Goal: Task Accomplishment & Management: Manage account settings

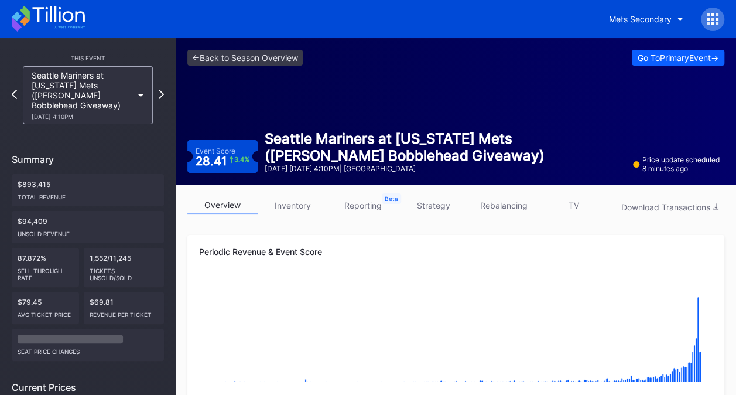
click at [311, 199] on link "inventory" at bounding box center [293, 205] width 70 height 18
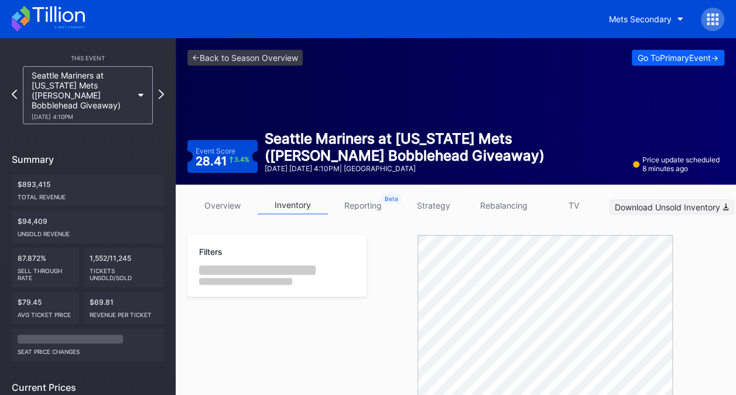
click at [636, 205] on div "Download Unsold Inventory" at bounding box center [672, 207] width 114 height 10
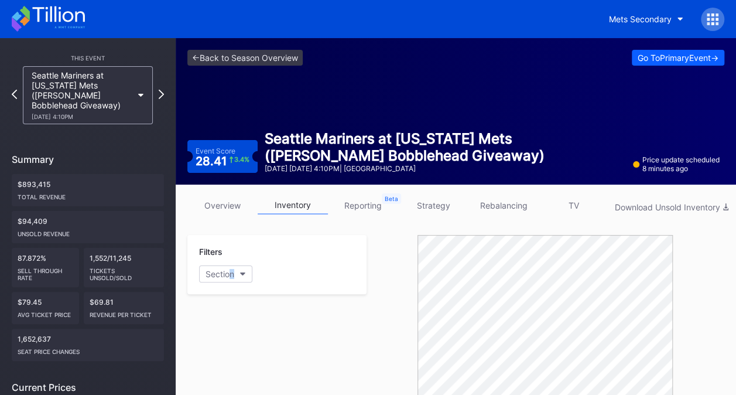
click at [232, 262] on div "Filters Section" at bounding box center [276, 264] width 179 height 59
drag, startPoint x: 232, startPoint y: 262, endPoint x: 240, endPoint y: 279, distance: 18.8
click at [240, 279] on button "Section" at bounding box center [225, 273] width 53 height 17
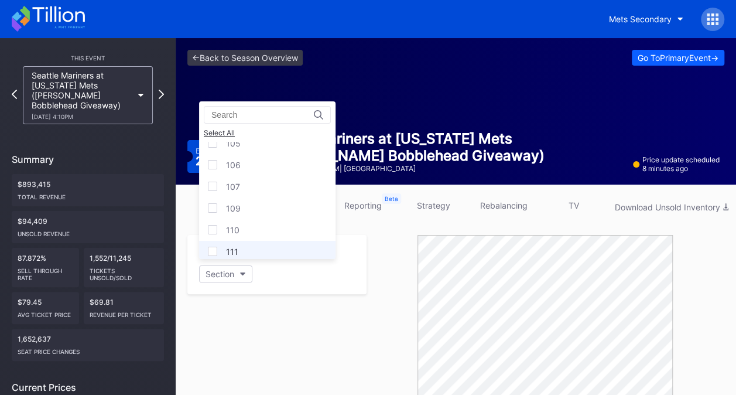
scroll to position [117, 0]
click at [253, 173] on div "109" at bounding box center [267, 166] width 136 height 22
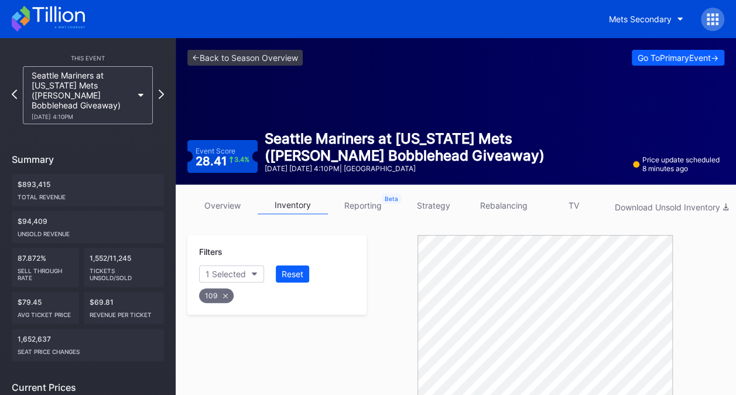
scroll to position [306, 0]
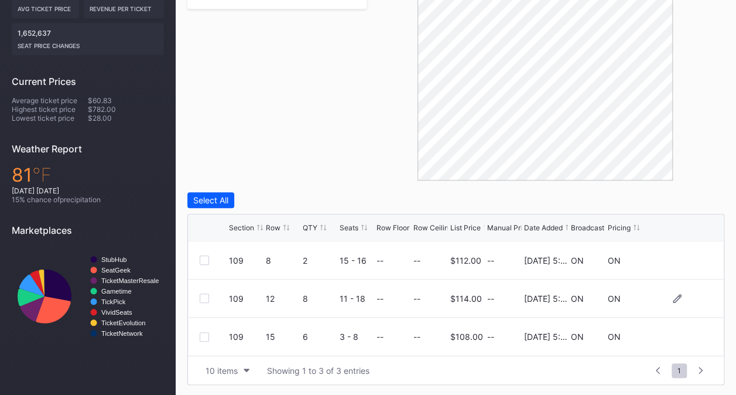
click at [207, 293] on div at bounding box center [204, 297] width 9 height 9
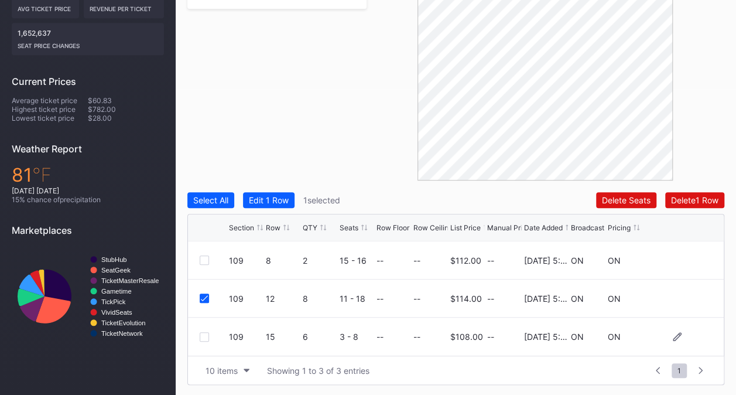
click at [206, 334] on div at bounding box center [204, 336] width 9 height 9
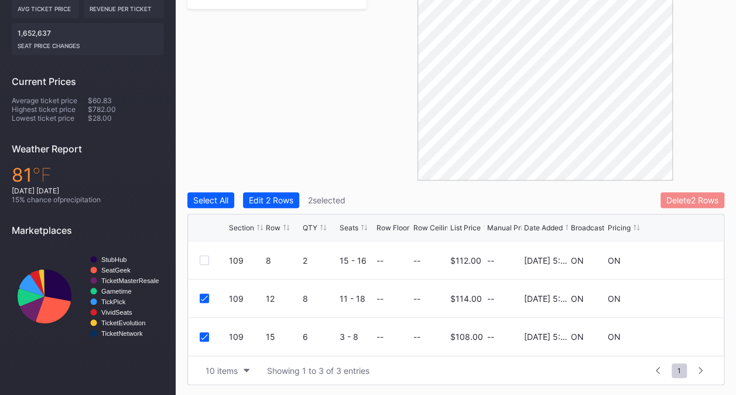
click at [674, 198] on div "Delete 2 Rows" at bounding box center [692, 200] width 52 height 10
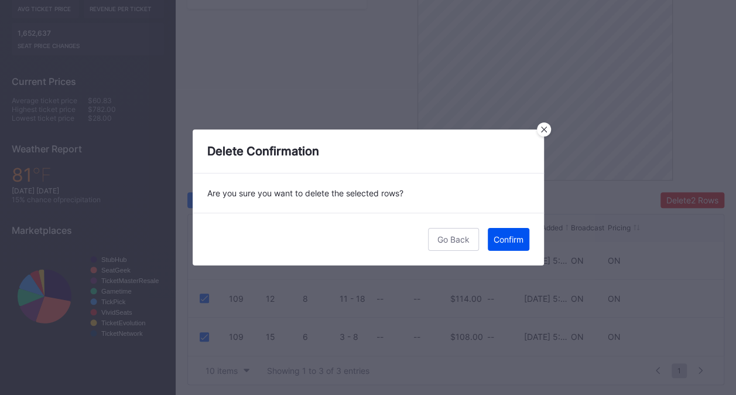
click at [516, 239] on div "Confirm" at bounding box center [508, 239] width 30 height 10
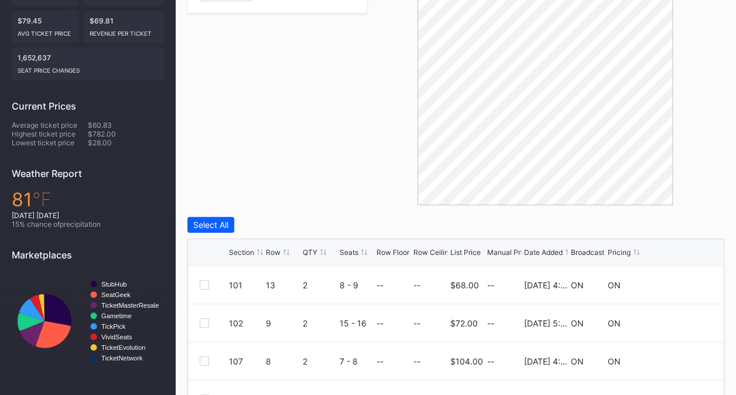
scroll to position [176, 0]
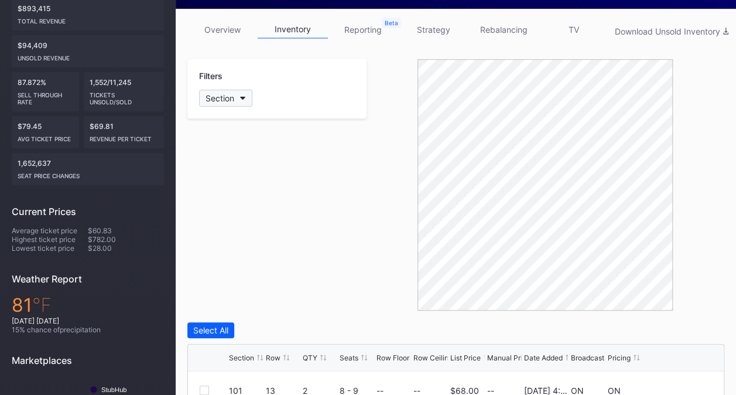
click at [227, 92] on button "Section" at bounding box center [225, 98] width 53 height 17
click at [256, 181] on div "109" at bounding box center [267, 175] width 136 height 22
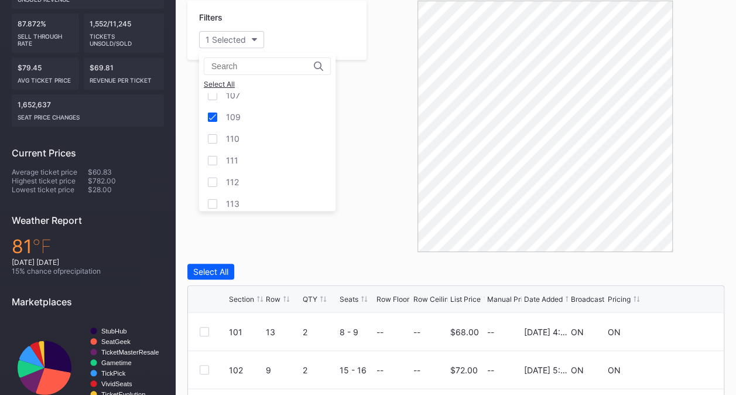
click at [361, 290] on div "Section Row QTY Seats Row Floor Row Ceiling List Price Manual Price Date Added …" at bounding box center [456, 299] width 536 height 27
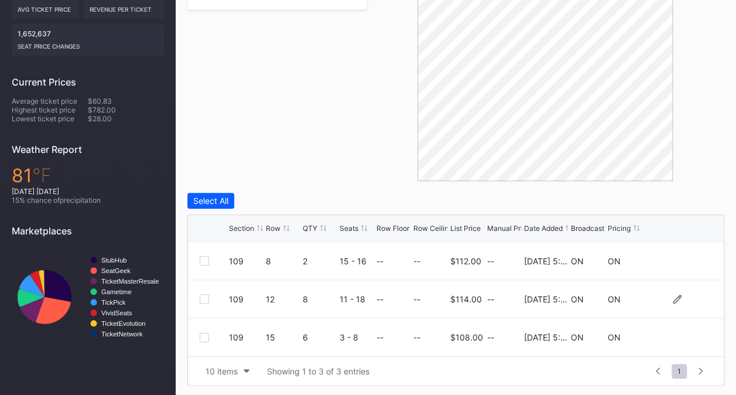
scroll to position [306, 0]
click at [205, 297] on div at bounding box center [204, 297] width 9 height 9
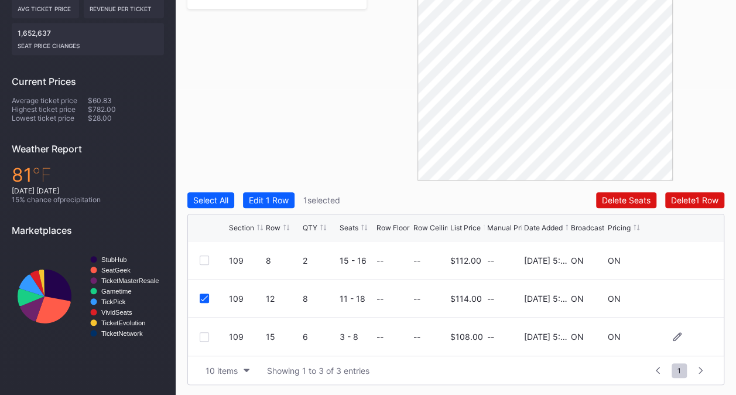
click at [207, 336] on div at bounding box center [204, 336] width 9 height 9
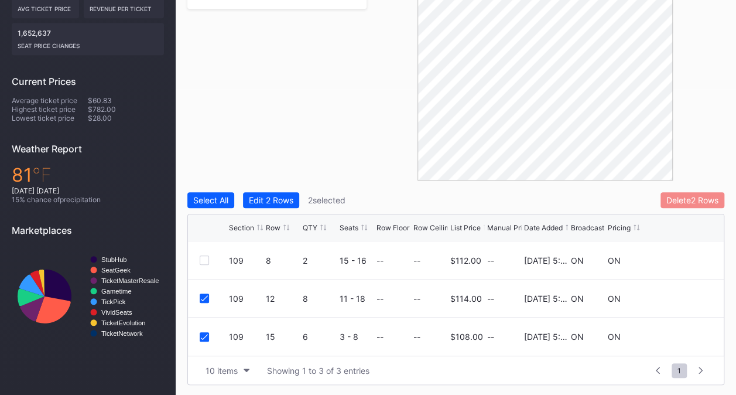
click at [701, 207] on button "Delete 2 Rows" at bounding box center [692, 200] width 64 height 16
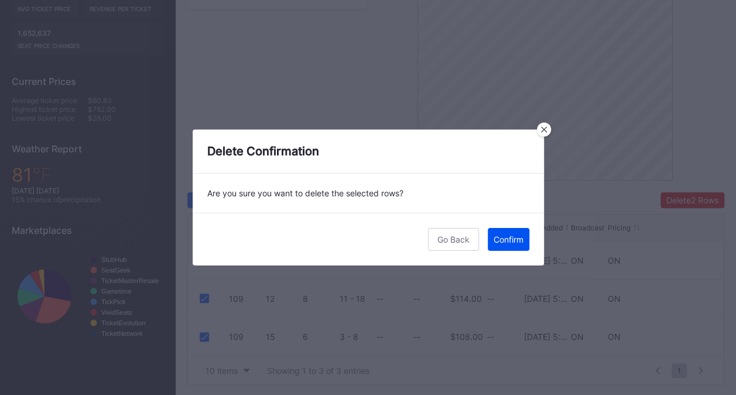
click at [493, 238] on div "Confirm" at bounding box center [508, 239] width 30 height 10
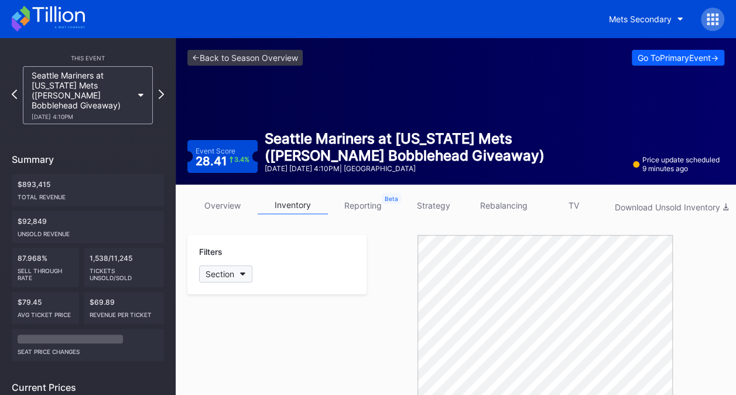
click at [234, 269] on div "Section" at bounding box center [219, 274] width 29 height 10
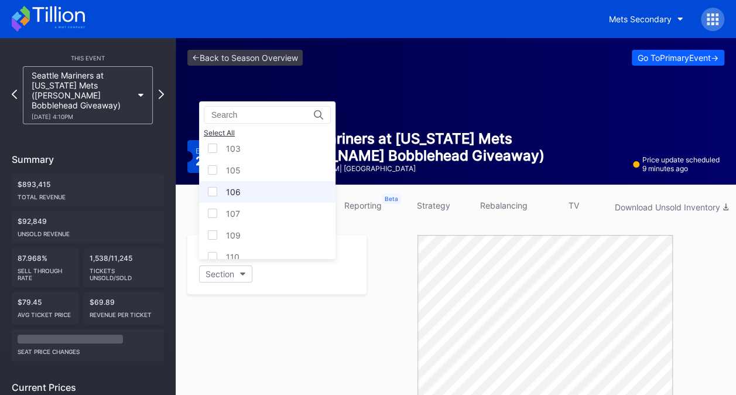
scroll to position [59, 0]
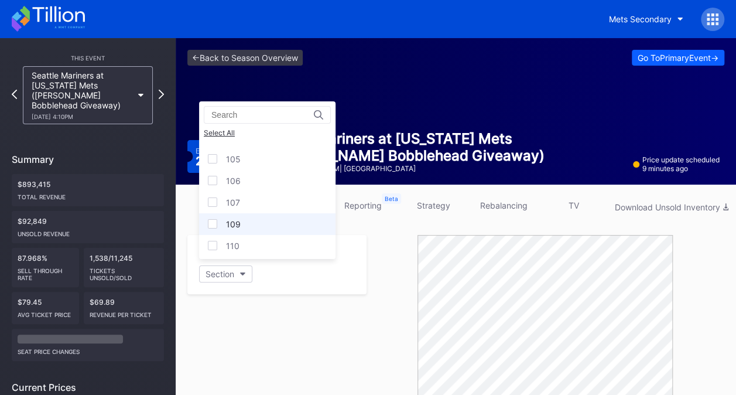
click at [258, 225] on div "109" at bounding box center [267, 224] width 136 height 22
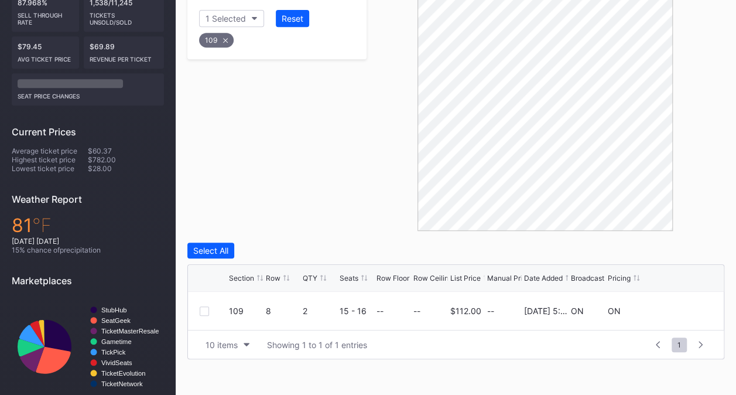
scroll to position [80, 0]
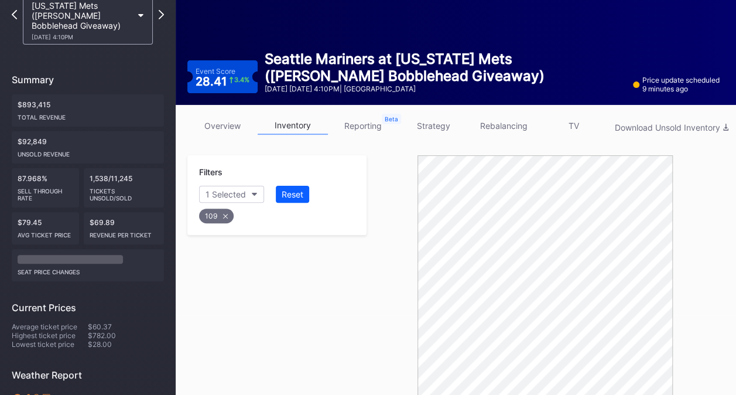
click at [229, 215] on div "109" at bounding box center [216, 215] width 35 height 15
click at [227, 196] on div "Section" at bounding box center [219, 194] width 29 height 10
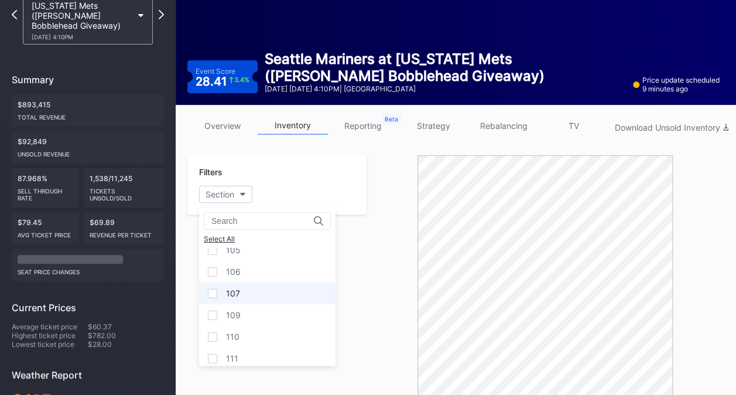
scroll to position [59, 0]
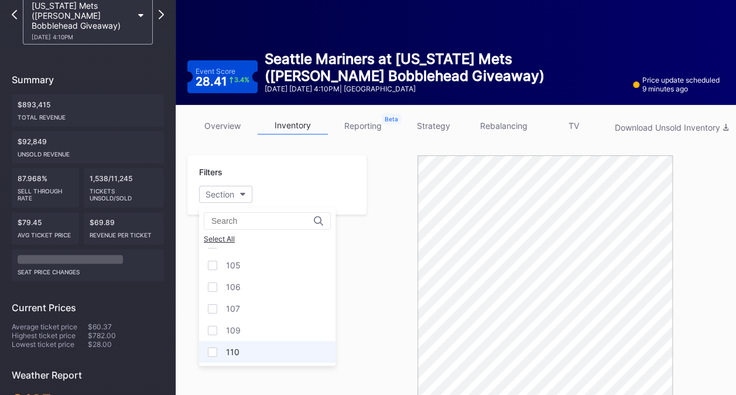
click at [283, 343] on div "110" at bounding box center [267, 352] width 136 height 22
drag, startPoint x: 368, startPoint y: 318, endPoint x: 381, endPoint y: 316, distance: 13.7
click at [373, 317] on div at bounding box center [545, 280] width 358 height 251
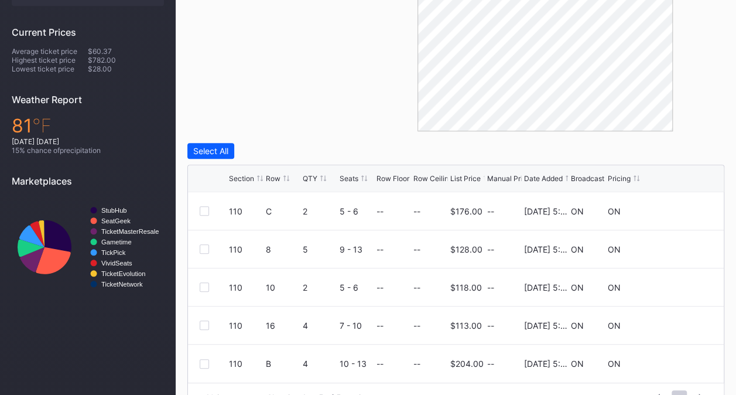
scroll to position [372, 0]
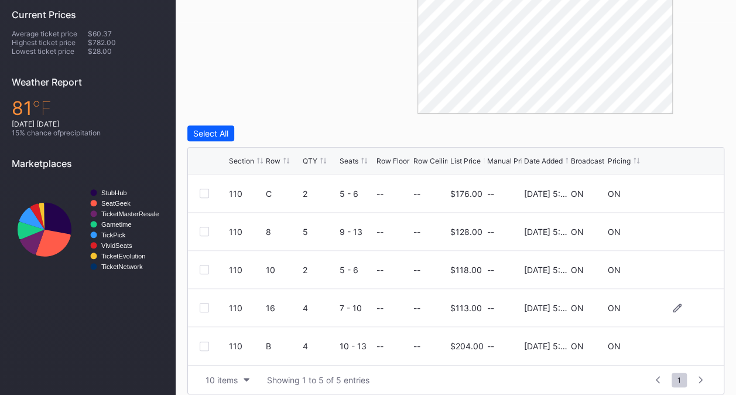
click at [203, 303] on div at bounding box center [204, 307] width 9 height 9
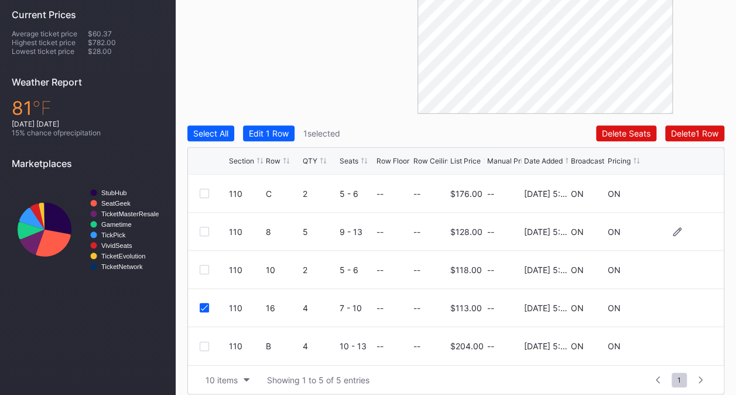
click at [200, 228] on div "110 8 5 9 - 13 -- -- $128.00 -- 11/25/2024 5:02PM ON ON" at bounding box center [456, 231] width 536 height 38
click at [208, 231] on div at bounding box center [204, 231] width 9 height 9
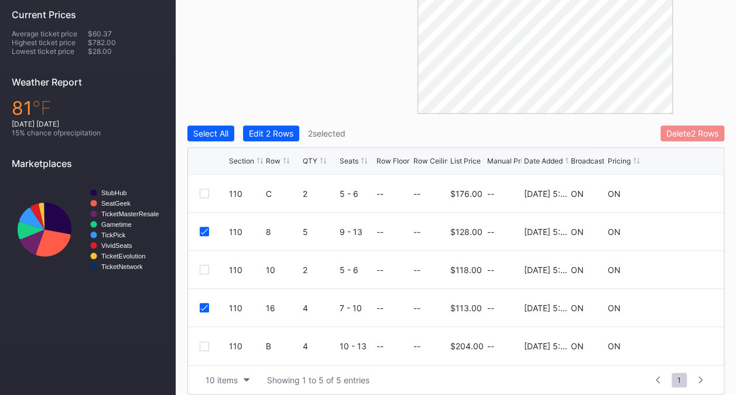
click at [696, 136] on div "Delete 2 Rows" at bounding box center [692, 133] width 52 height 10
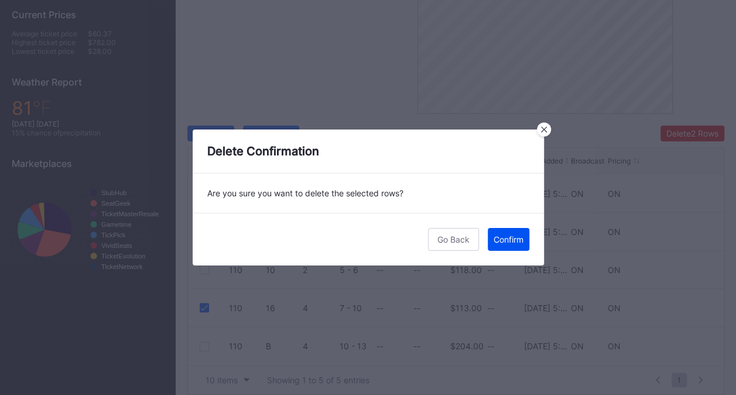
click at [512, 243] on div "Confirm" at bounding box center [508, 239] width 30 height 10
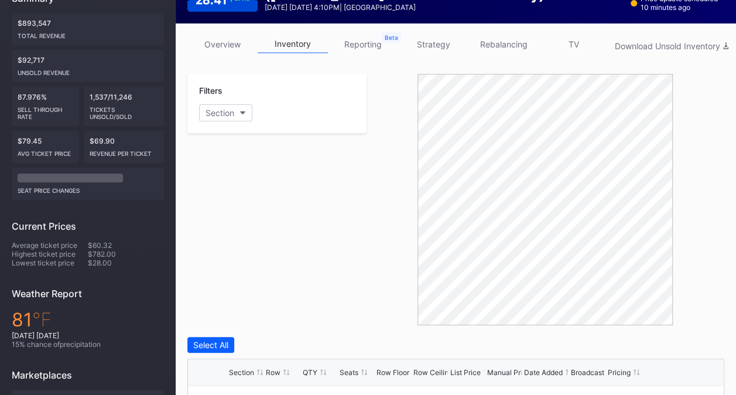
scroll to position [234, 0]
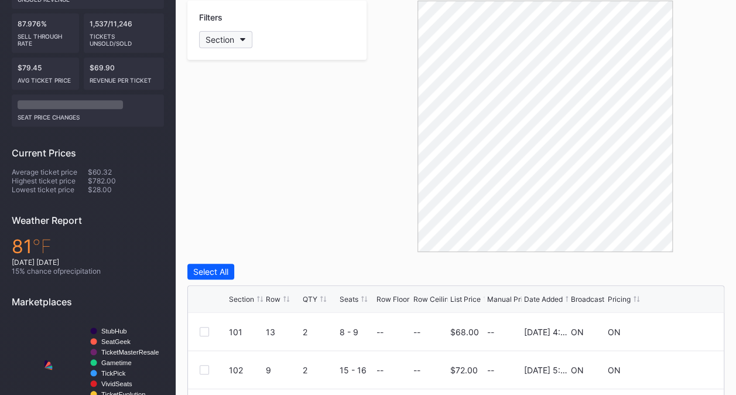
click at [211, 38] on div "Section" at bounding box center [219, 40] width 29 height 10
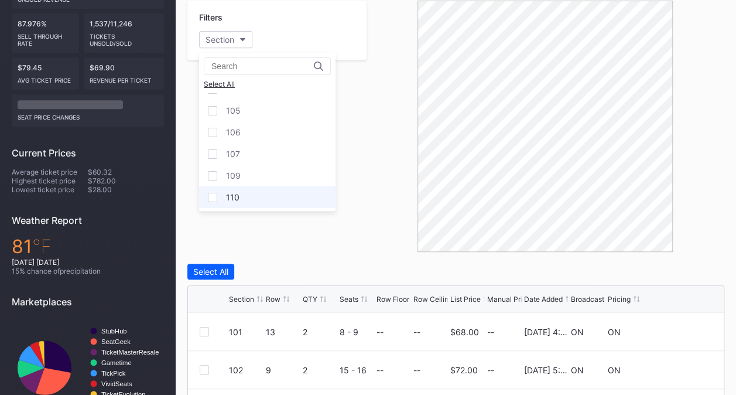
click at [266, 190] on div "110" at bounding box center [267, 197] width 136 height 22
click at [375, 234] on div at bounding box center [545, 126] width 358 height 251
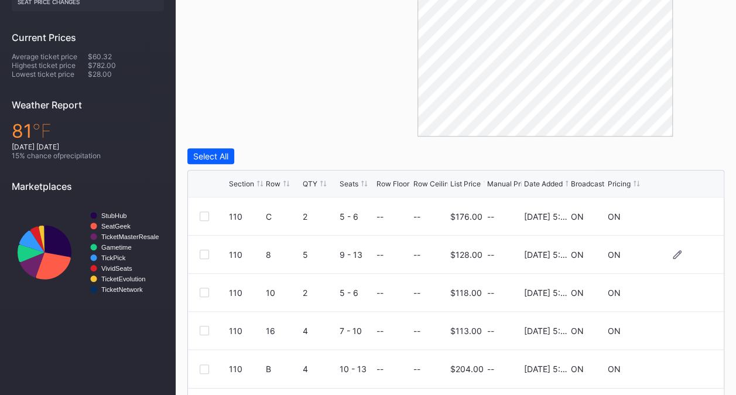
scroll to position [382, 0]
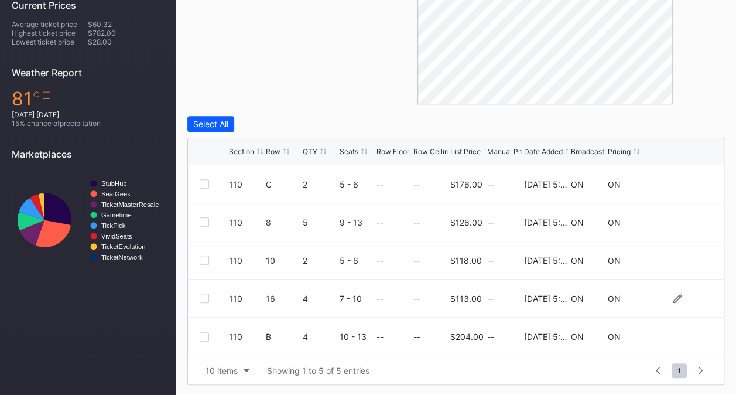
click at [204, 299] on div at bounding box center [204, 297] width 9 height 9
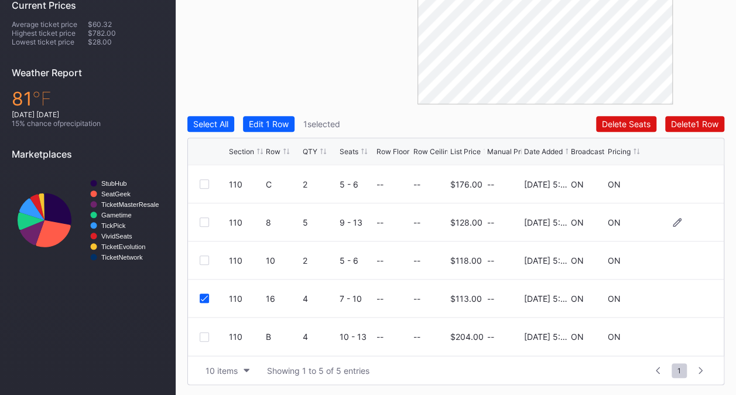
click at [203, 221] on div at bounding box center [204, 221] width 9 height 9
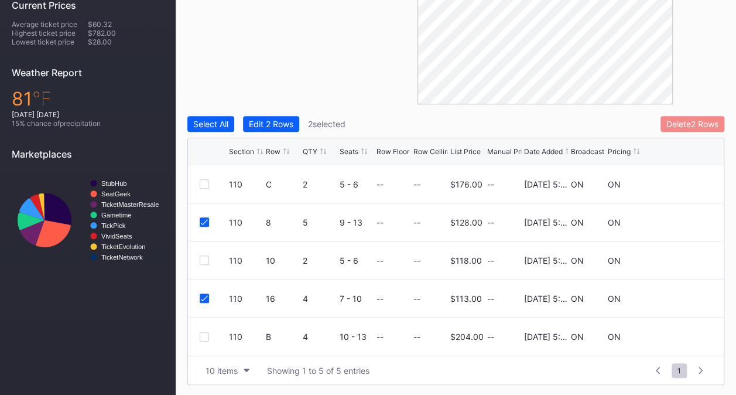
click at [675, 121] on div "Delete 2 Rows" at bounding box center [692, 124] width 52 height 10
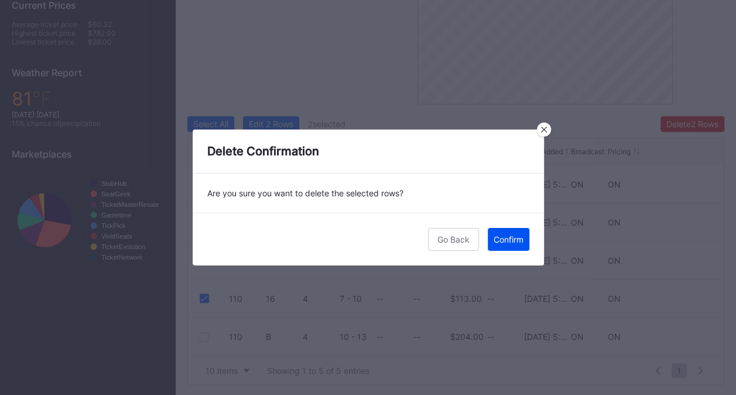
click at [507, 231] on button "Confirm" at bounding box center [509, 239] width 42 height 23
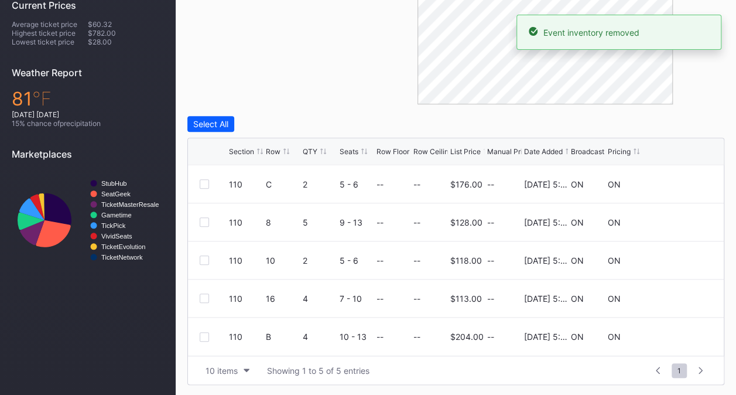
scroll to position [380, 0]
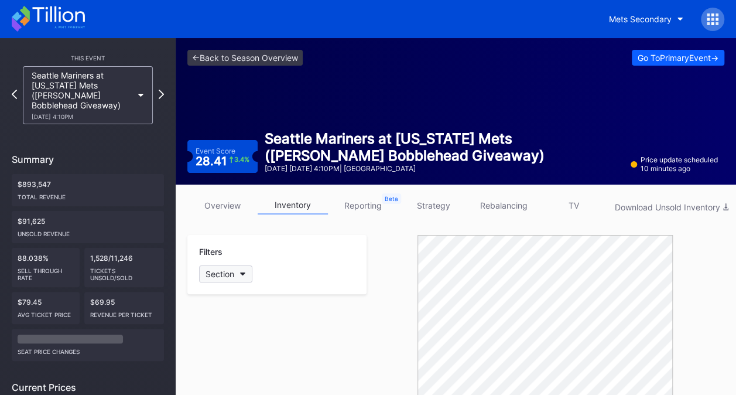
click at [242, 273] on button "Section" at bounding box center [225, 273] width 53 height 17
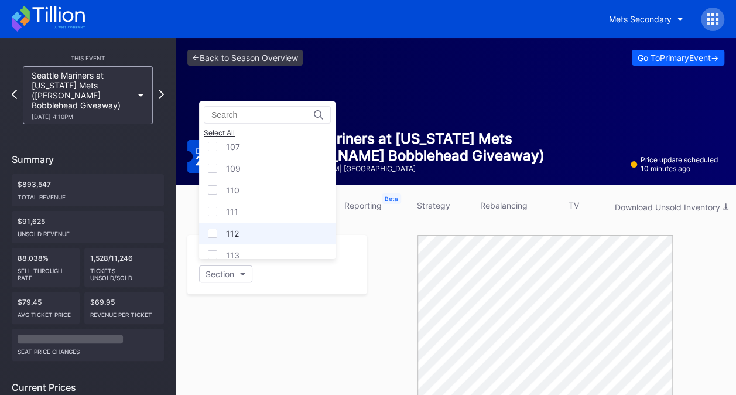
scroll to position [117, 0]
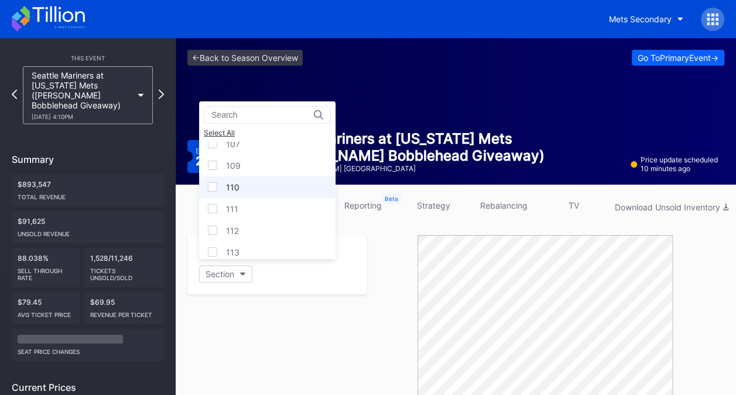
click at [268, 183] on div "110" at bounding box center [267, 187] width 136 height 22
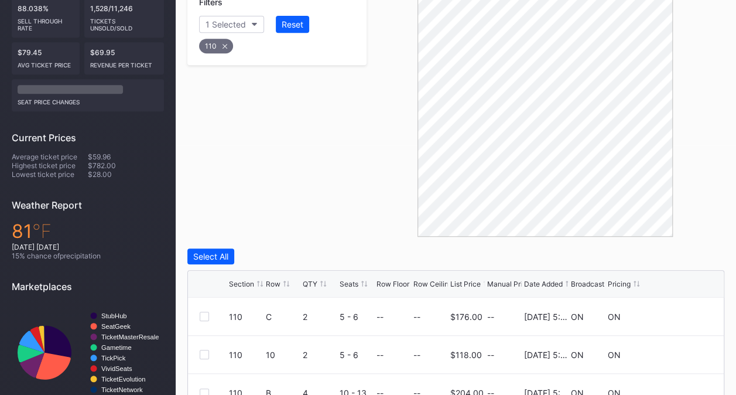
scroll to position [176, 0]
